Goal: Task Accomplishment & Management: Manage account settings

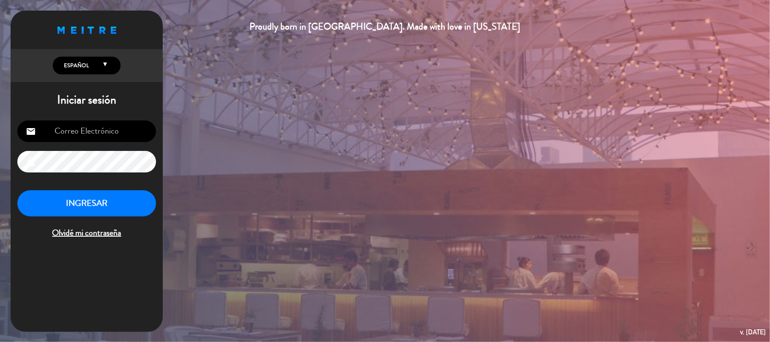
type input "[EMAIL_ADDRESS][DOMAIN_NAME]"
click at [103, 202] on button "INGRESAR" at bounding box center [86, 203] width 139 height 27
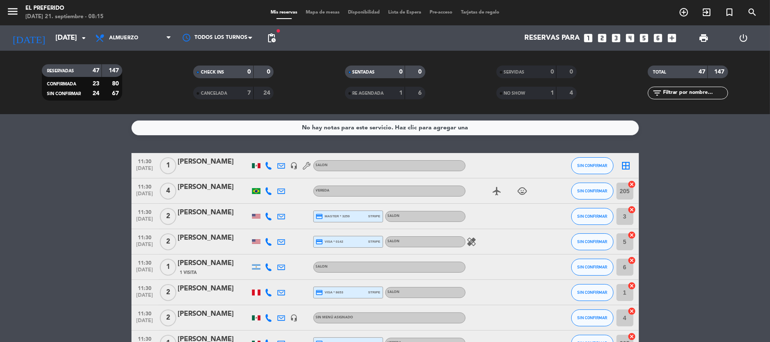
drag, startPoint x: 370, startPoint y: 126, endPoint x: 25, endPoint y: 253, distance: 368.2
click at [272, 44] on span "pending_actions" at bounding box center [271, 38] width 17 height 17
click at [273, 41] on span "pending_actions" at bounding box center [271, 38] width 10 height 10
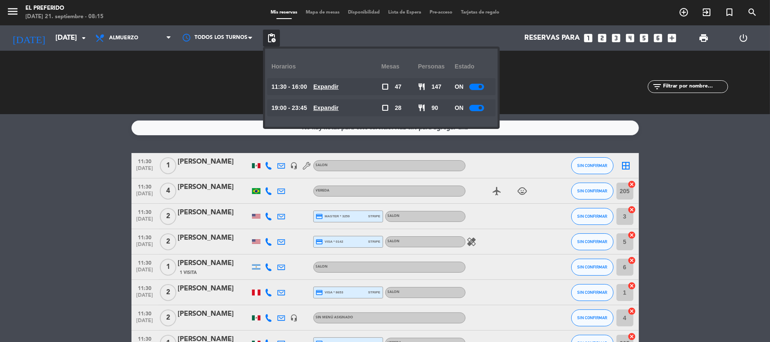
click at [323, 87] on u "Expandir" at bounding box center [325, 86] width 25 height 7
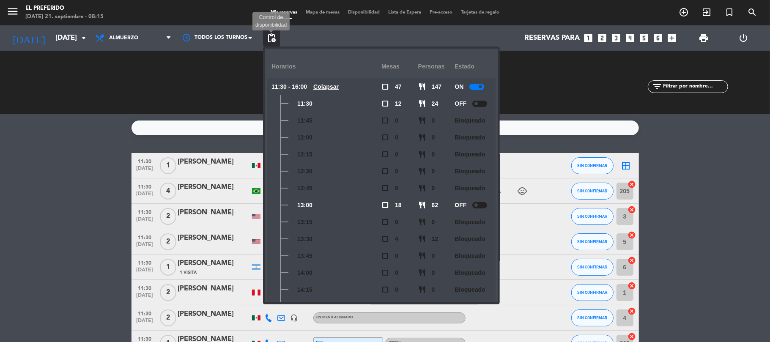
click at [271, 36] on span "pending_actions" at bounding box center [271, 38] width 10 height 10
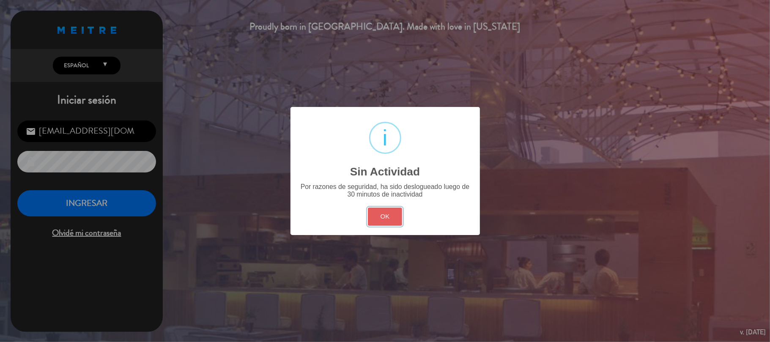
click at [382, 215] on button "OK" at bounding box center [385, 216] width 34 height 18
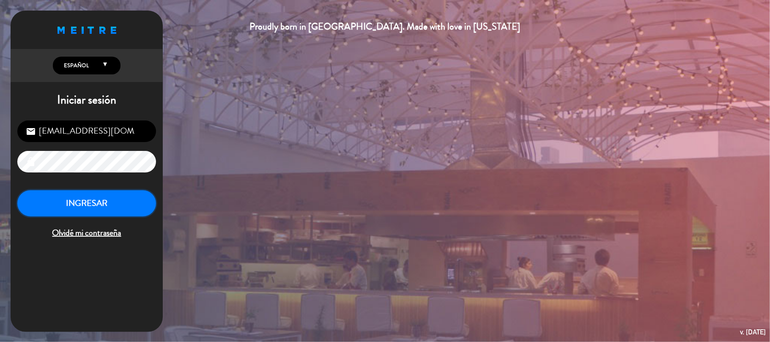
click at [112, 205] on button "INGRESAR" at bounding box center [86, 203] width 139 height 27
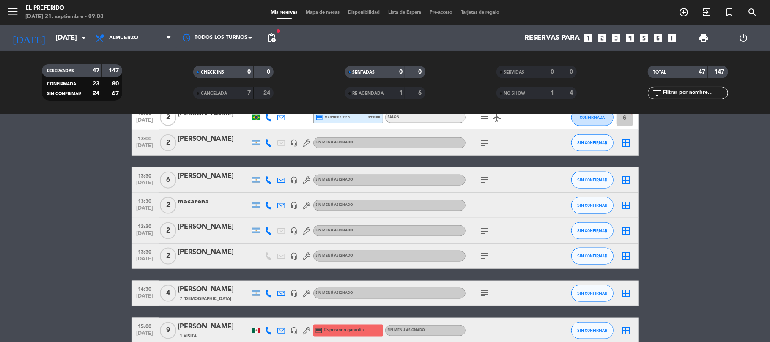
scroll to position [789, 0]
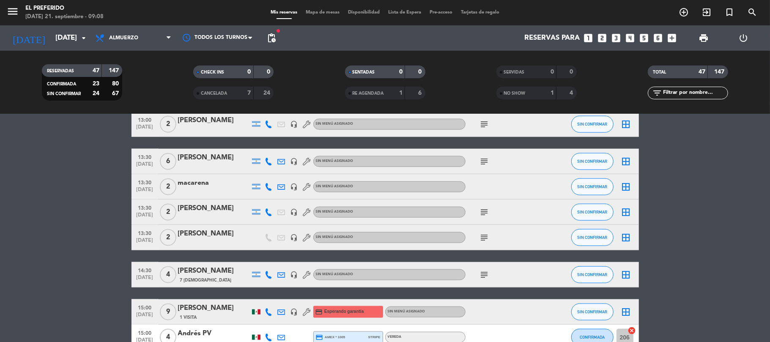
click at [488, 157] on icon "subject" at bounding box center [484, 161] width 10 height 10
click at [488, 188] on div at bounding box center [503, 186] width 76 height 25
click at [482, 213] on icon "subject" at bounding box center [484, 212] width 10 height 10
click at [474, 184] on div at bounding box center [503, 186] width 76 height 25
click at [204, 193] on div at bounding box center [214, 192] width 72 height 7
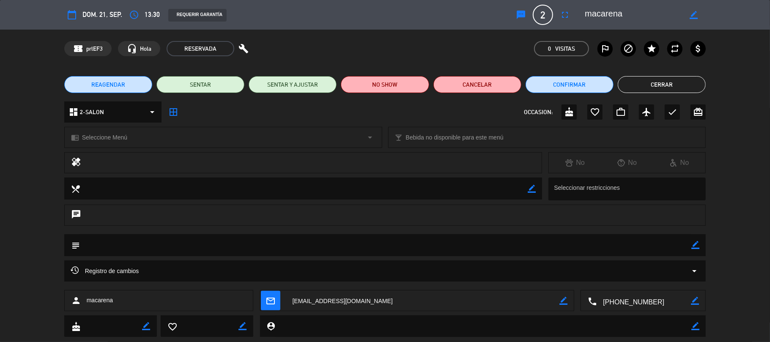
click at [679, 88] on button "Cerrar" at bounding box center [661, 84] width 88 height 17
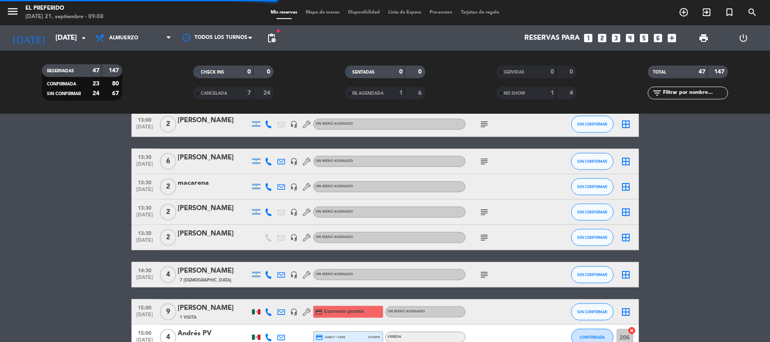
click at [215, 213] on div "[PERSON_NAME]" at bounding box center [214, 208] width 72 height 11
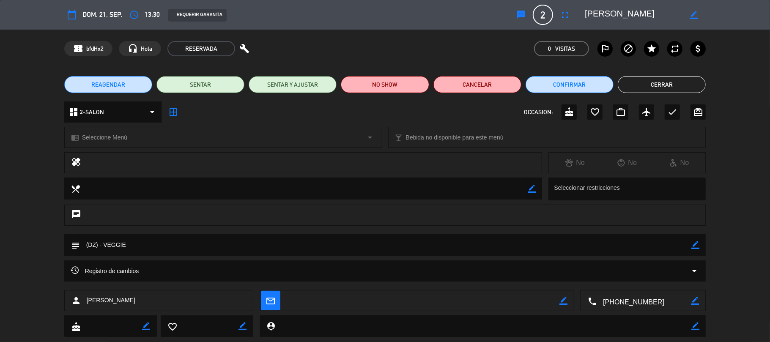
click at [639, 83] on button "Cerrar" at bounding box center [661, 84] width 88 height 17
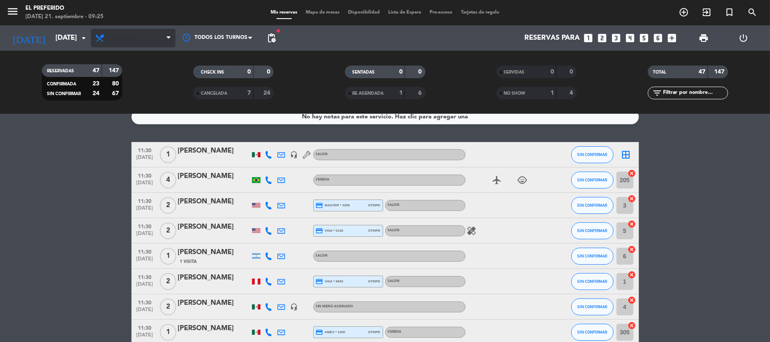
scroll to position [0, 0]
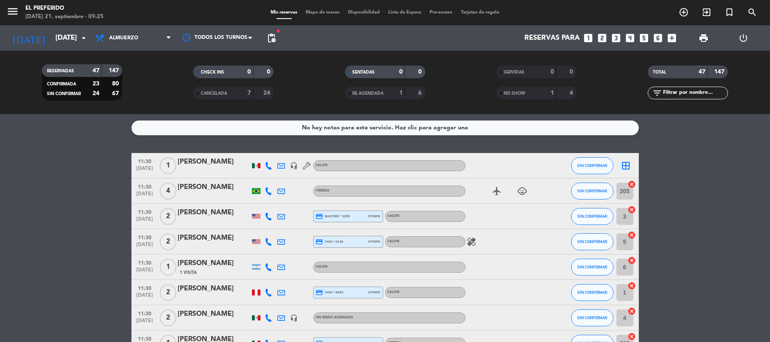
click at [112, 28] on div "Todos los servicios Almuerzo Cena Almuerzo Todos los servicios Almuerzo Cena" at bounding box center [133, 37] width 85 height 25
click at [121, 34] on span "Almuerzo" at bounding box center [133, 38] width 85 height 19
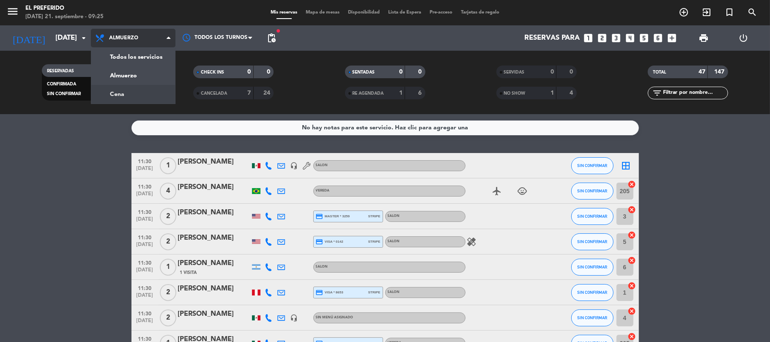
click at [123, 92] on div "menu El Preferido [DATE] 21. septiembre - 09:25 Mis reservas Mapa de mesas Disp…" at bounding box center [385, 57] width 770 height 114
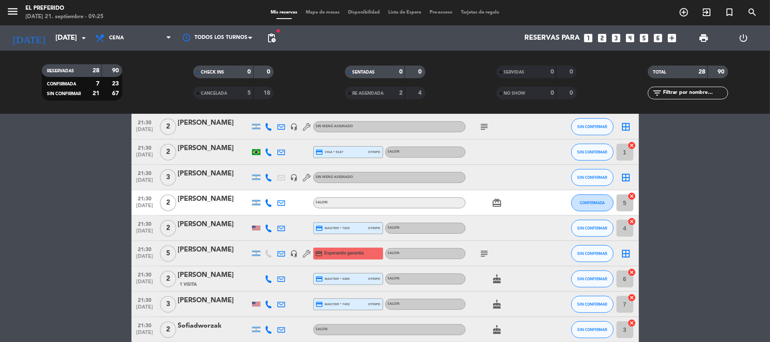
scroll to position [587, 0]
